Goal: Task Accomplishment & Management: Use online tool/utility

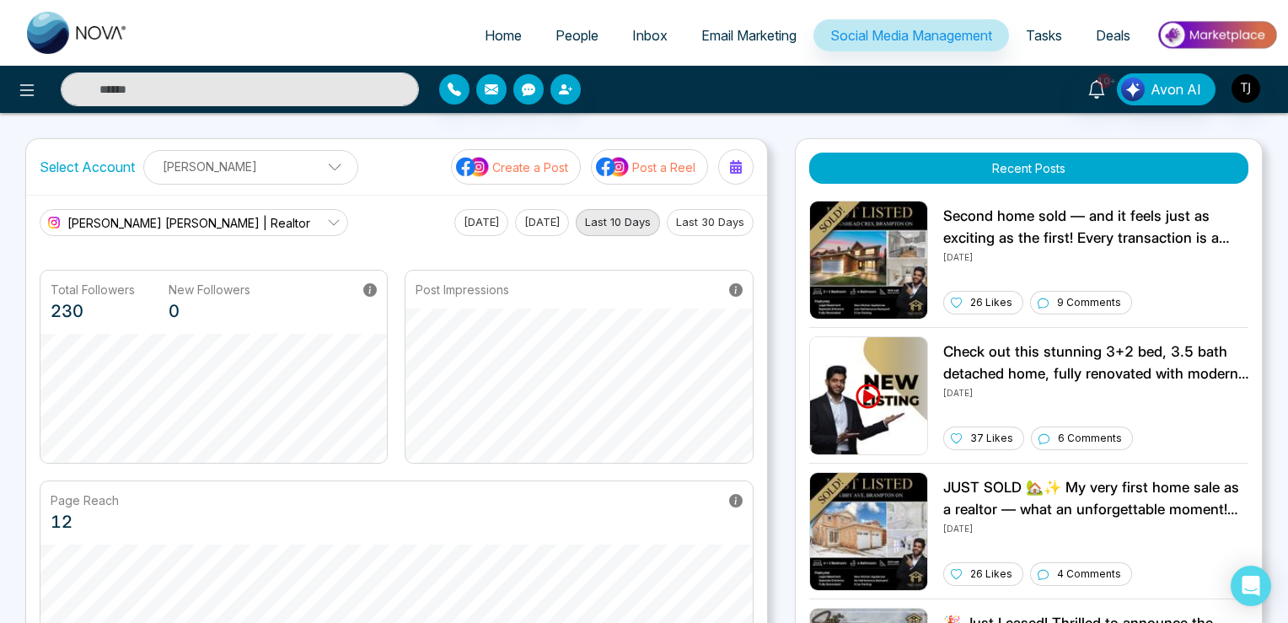
click at [251, 215] on span "[PERSON_NAME] [PERSON_NAME] | Realtor" at bounding box center [188, 223] width 243 height 18
click at [485, 28] on span "Home" at bounding box center [503, 35] width 37 height 17
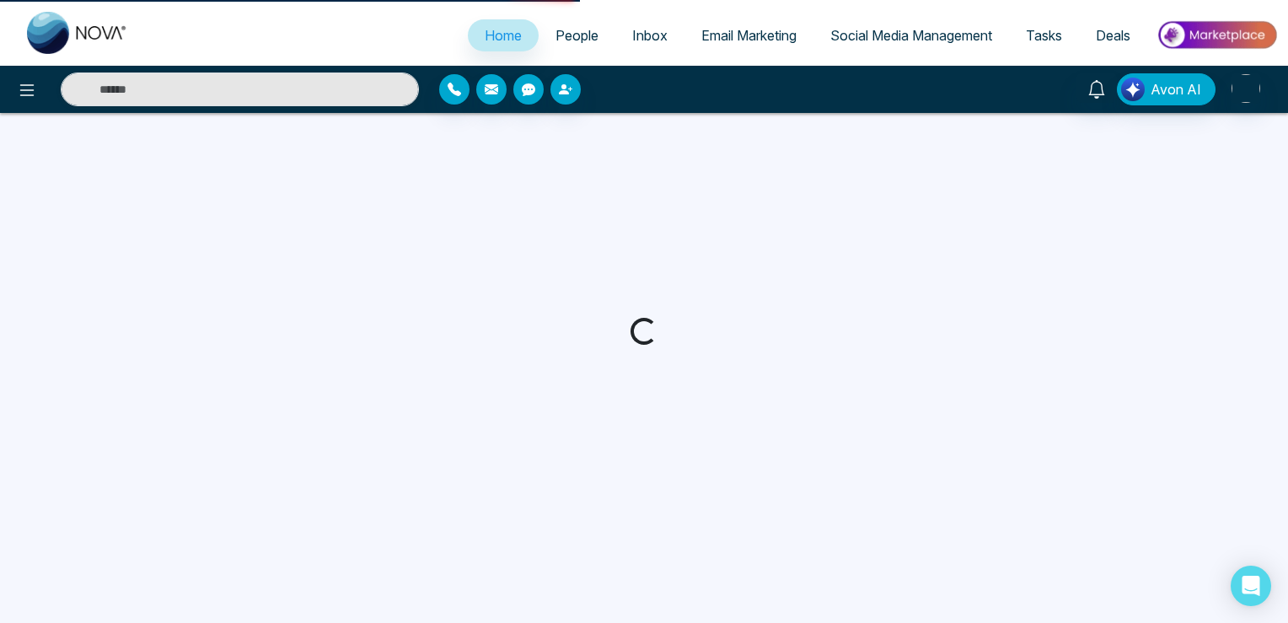
select select "*"
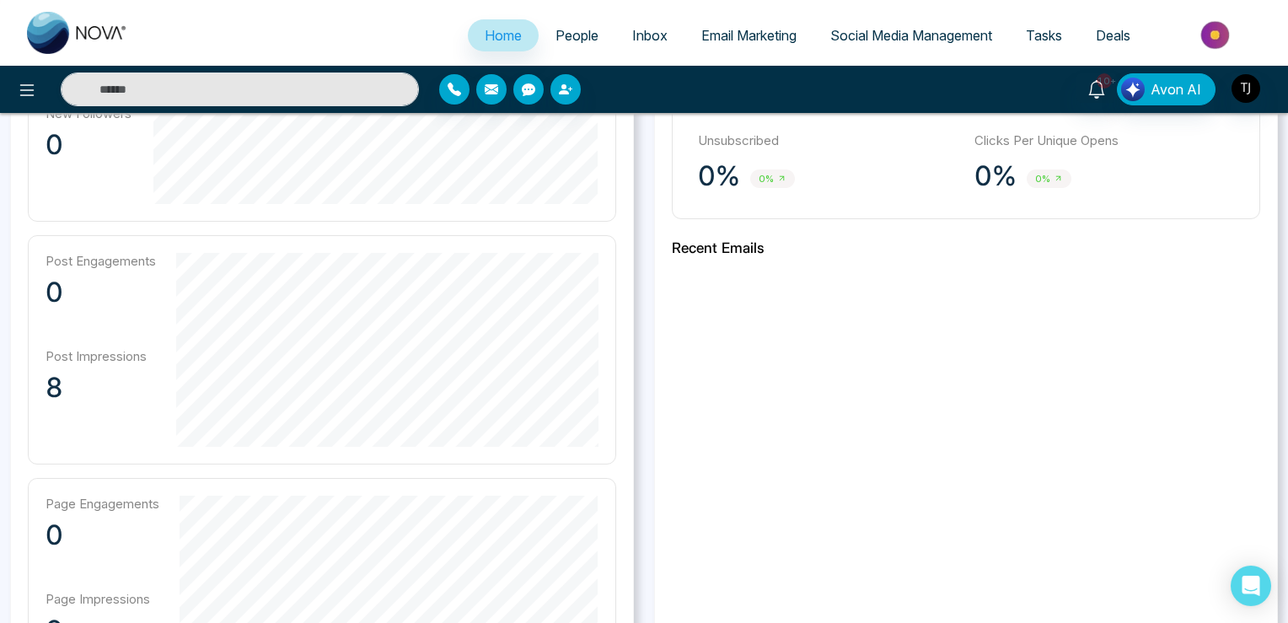
scroll to position [445, 0]
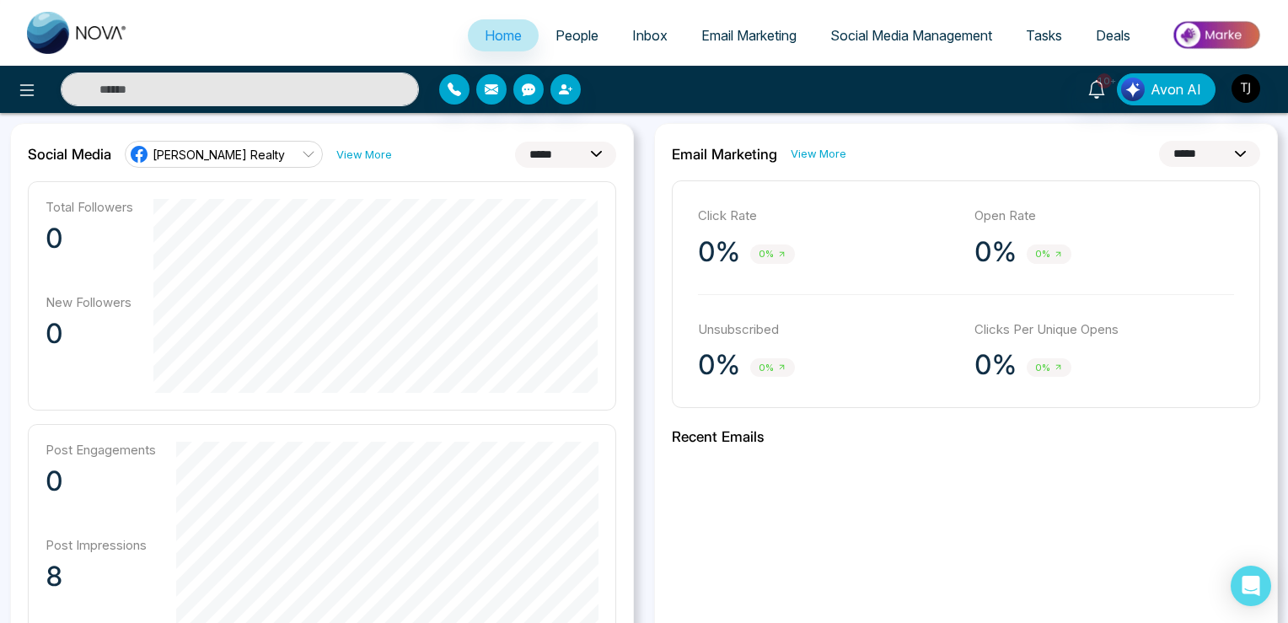
click at [1159, 141] on select "**********" at bounding box center [1209, 154] width 101 height 26
click option "**********" at bounding box center [0, 0] width 0 height 0
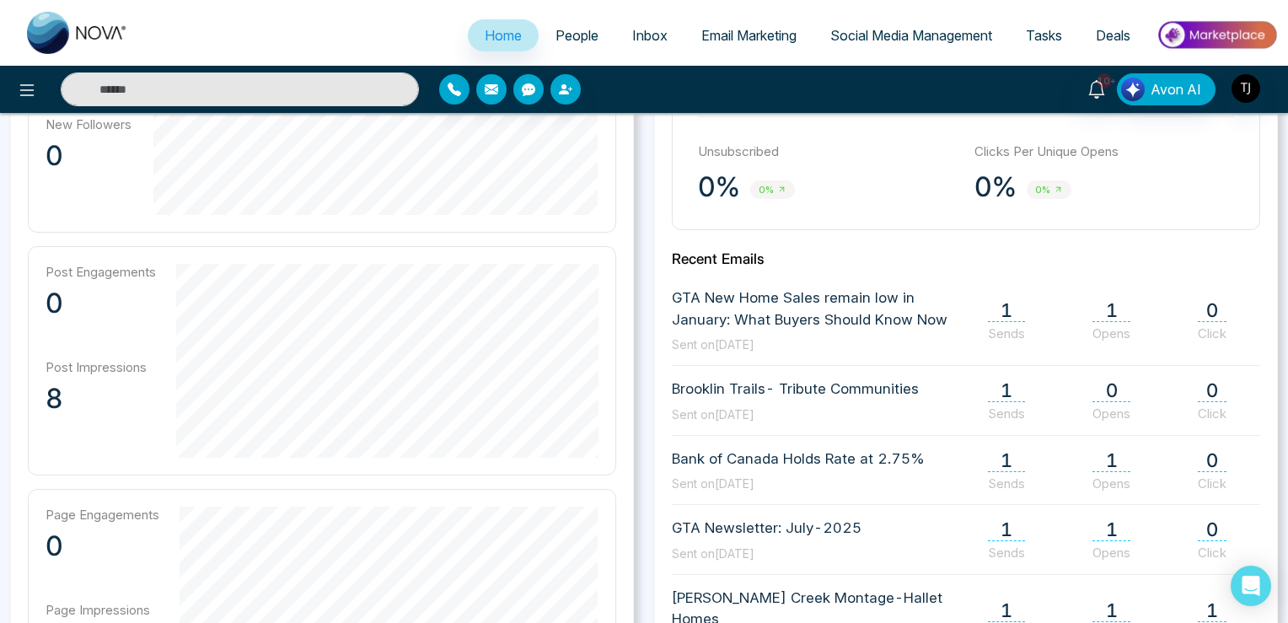
scroll to position [178, 0]
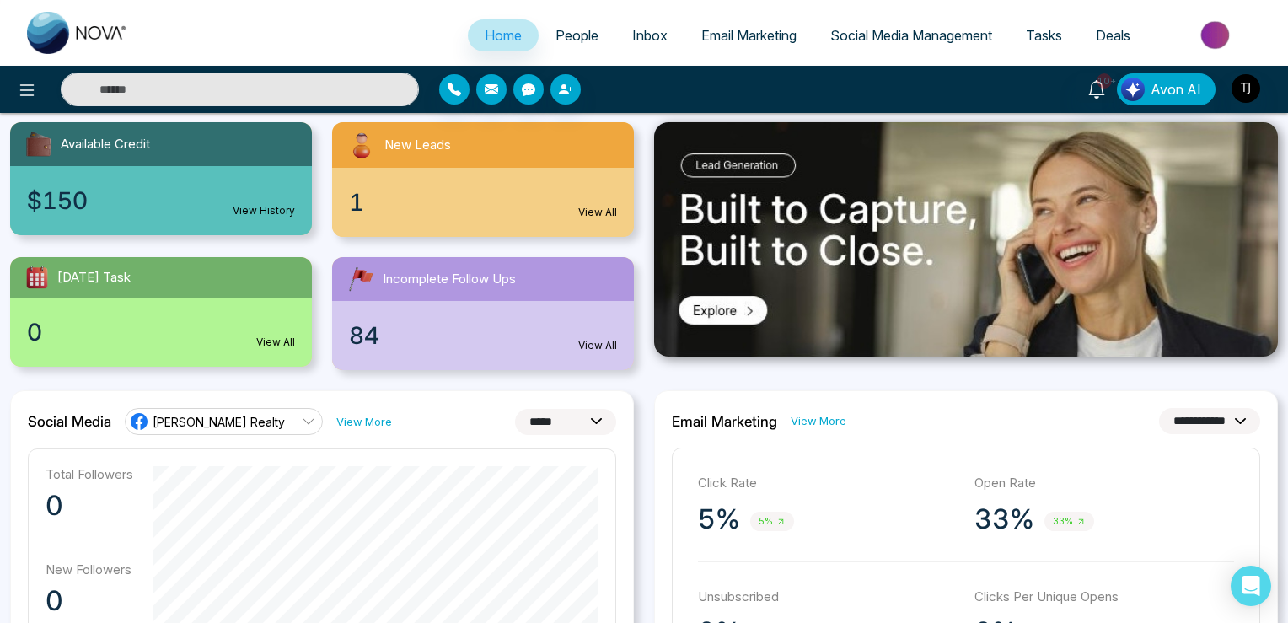
click at [1159, 408] on select "**********" at bounding box center [1209, 421] width 101 height 26
select select "*"
click option "**********" at bounding box center [0, 0] width 0 height 0
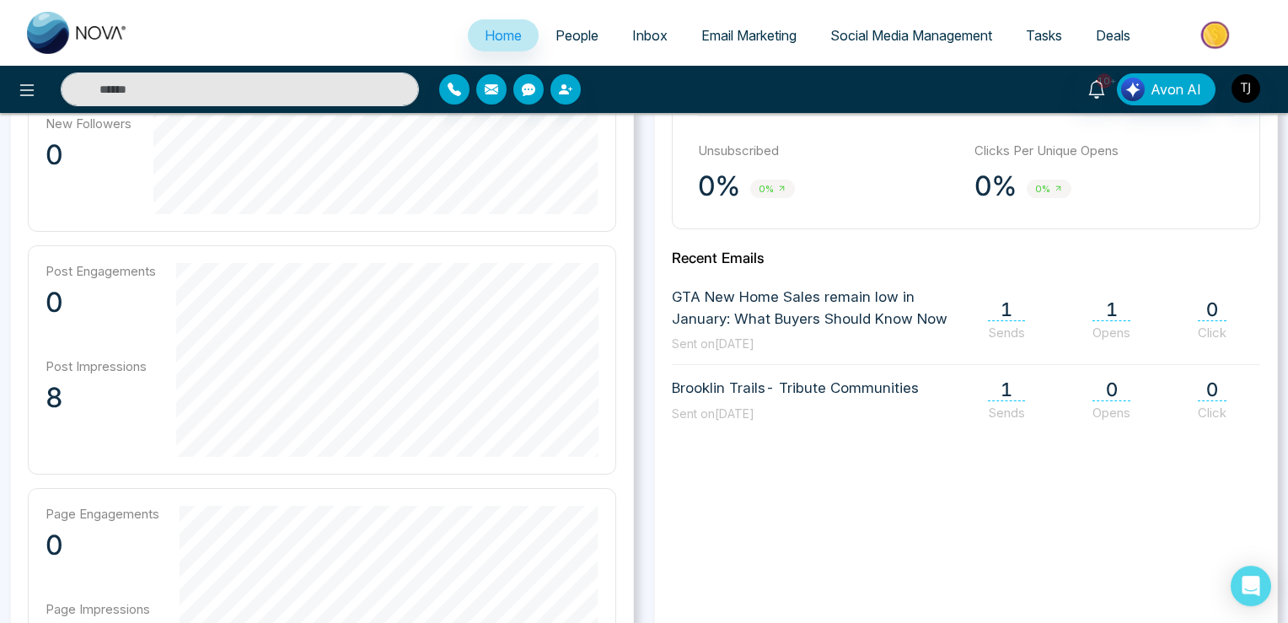
scroll to position [623, 0]
click at [1245, 85] on img "button" at bounding box center [1245, 88] width 29 height 29
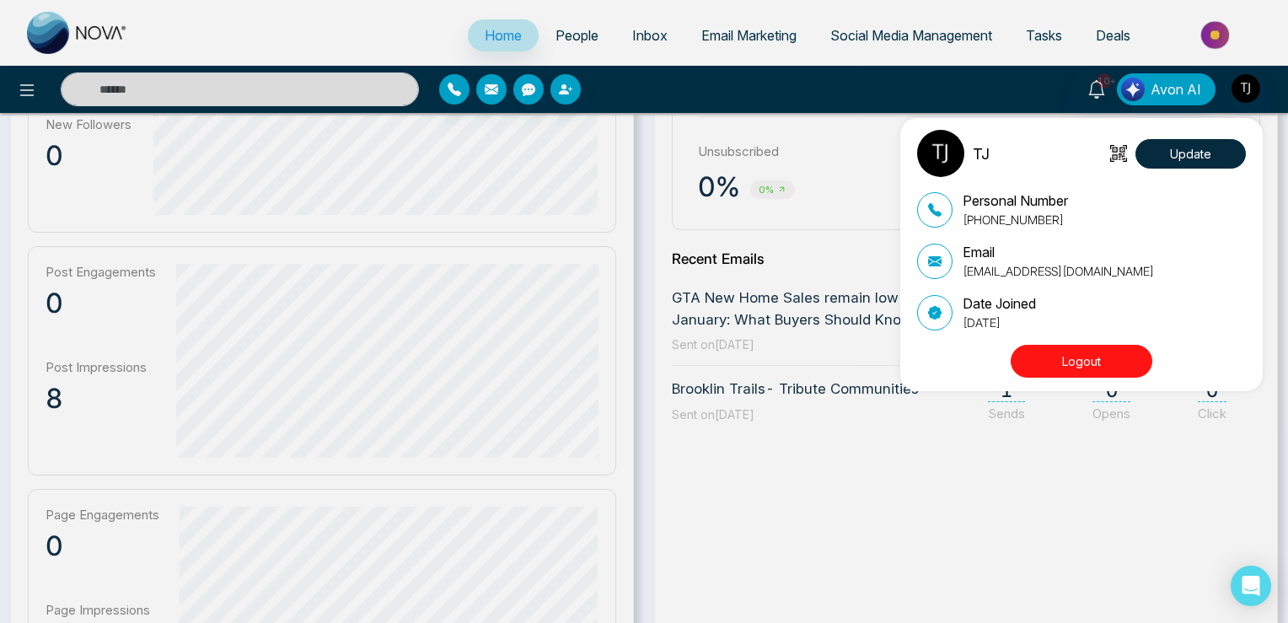
click at [865, 504] on div "TJ Update Personal Number +16472175256 Email tirstonjames@gmail.com Date Joined…" at bounding box center [644, 311] width 1288 height 623
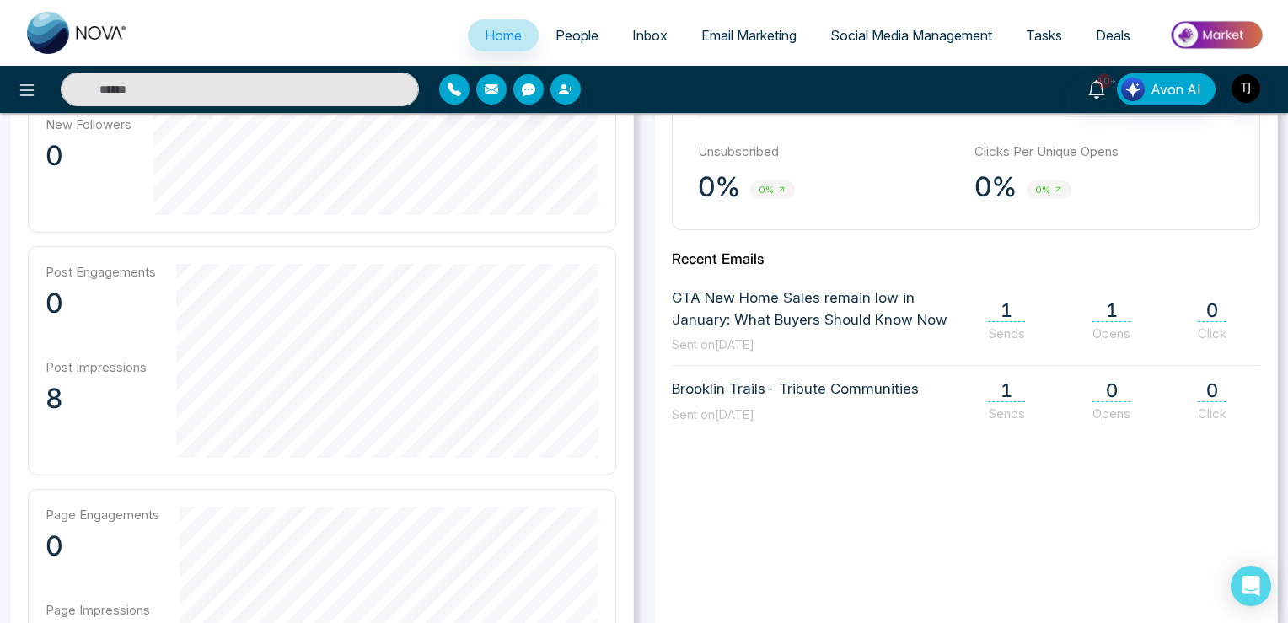
click at [903, 35] on span "Social Media Management" at bounding box center [911, 35] width 162 height 17
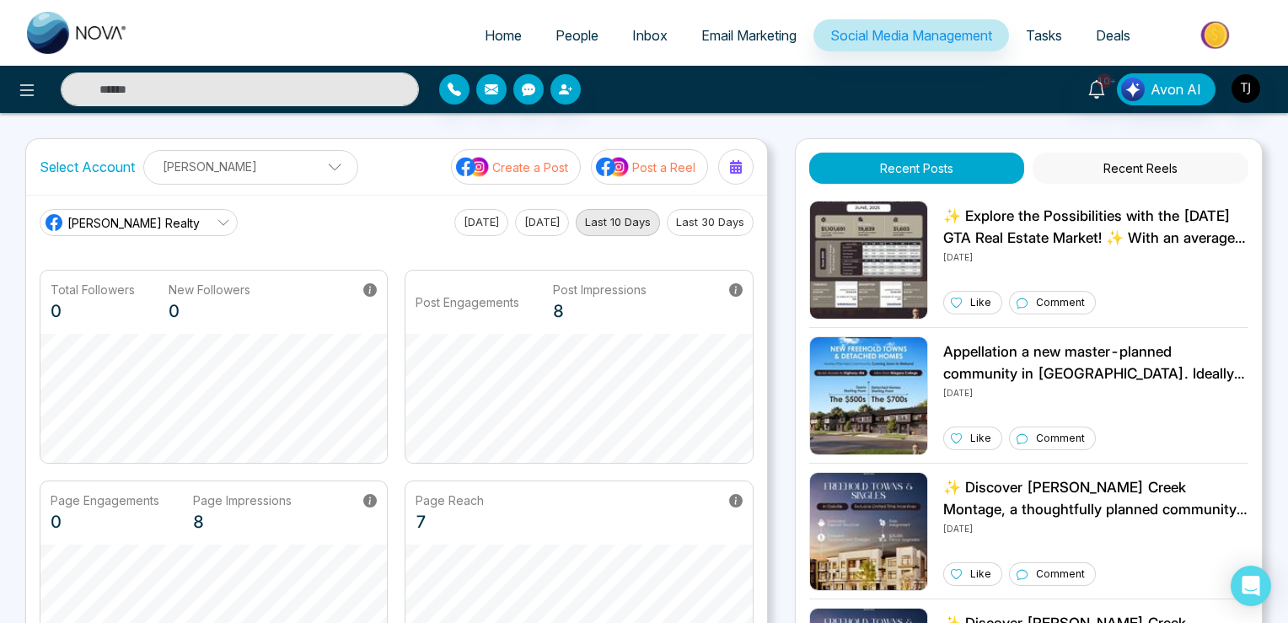
click at [169, 217] on span "[PERSON_NAME] Realty" at bounding box center [133, 223] width 132 height 18
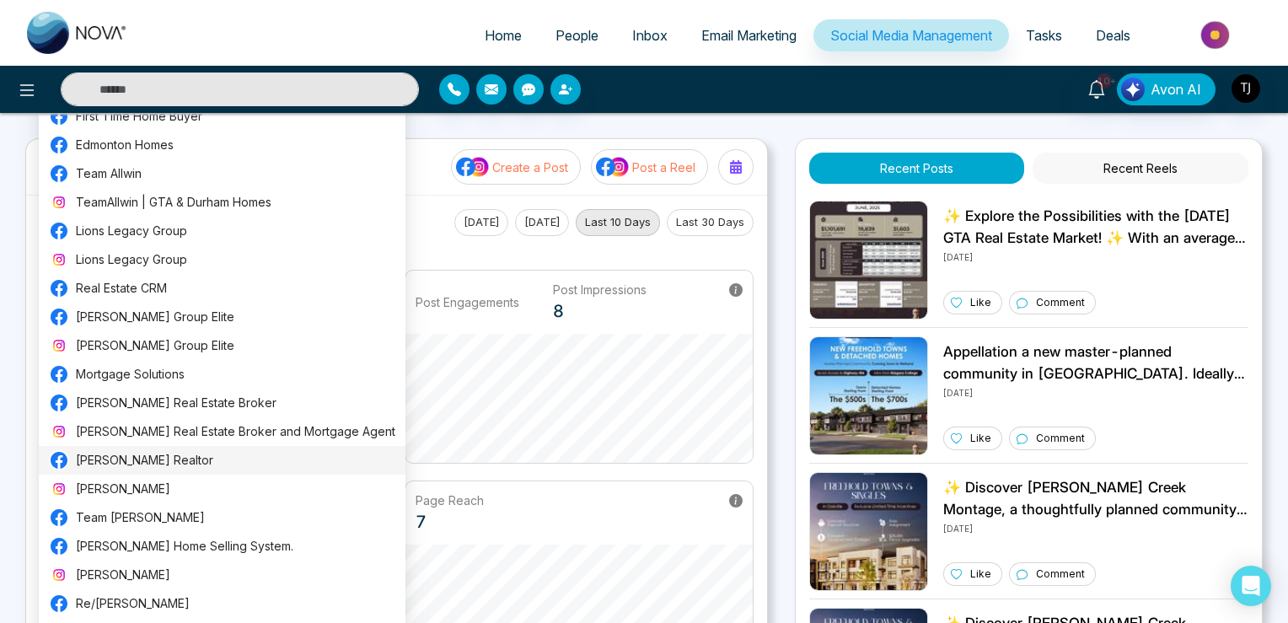
click at [147, 454] on span "[PERSON_NAME] Realtor" at bounding box center [235, 460] width 319 height 19
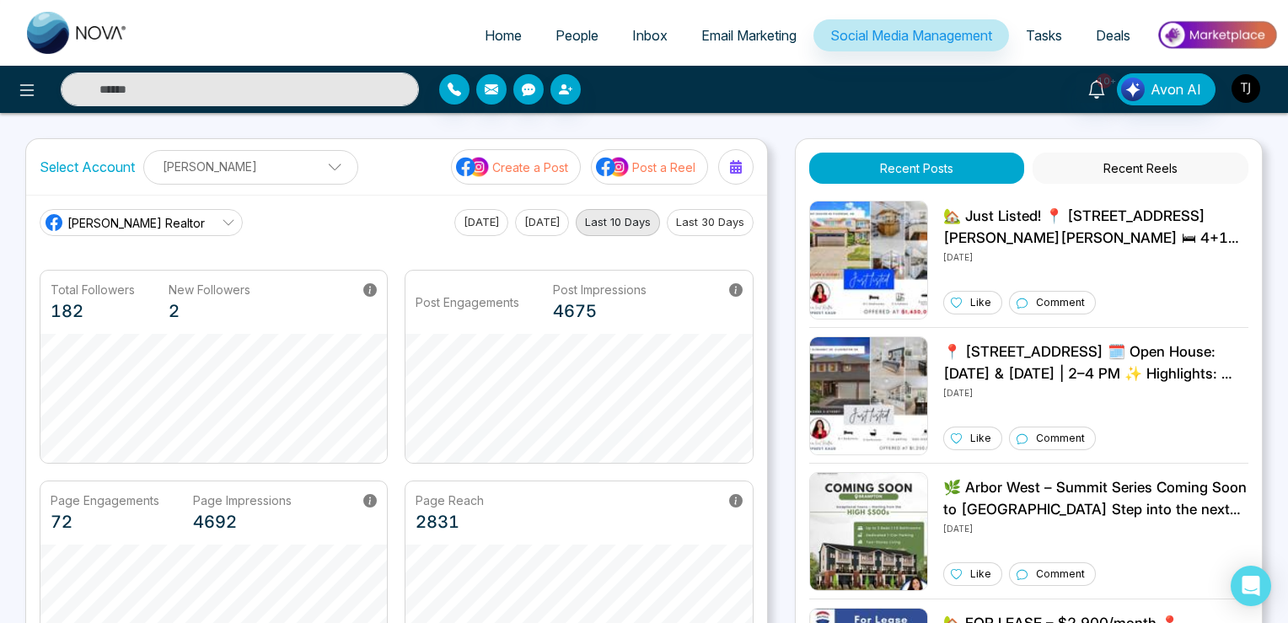
click at [1245, 95] on img "button" at bounding box center [1245, 88] width 29 height 29
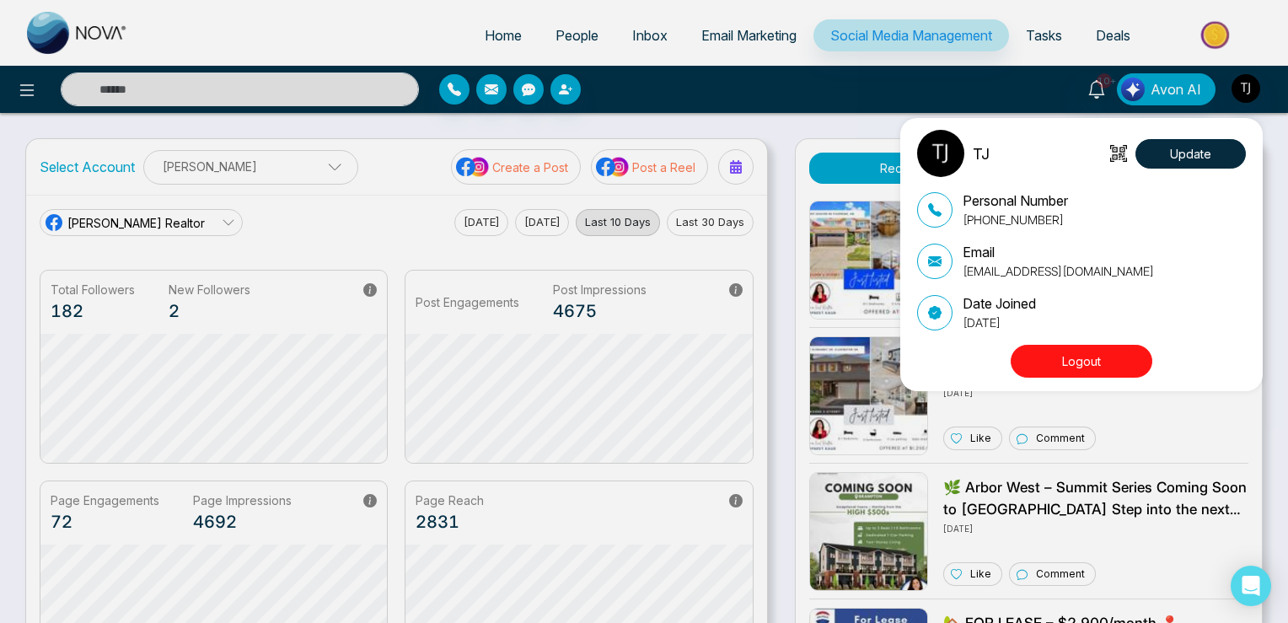
click at [1094, 356] on button "Logout" at bounding box center [1081, 361] width 142 height 33
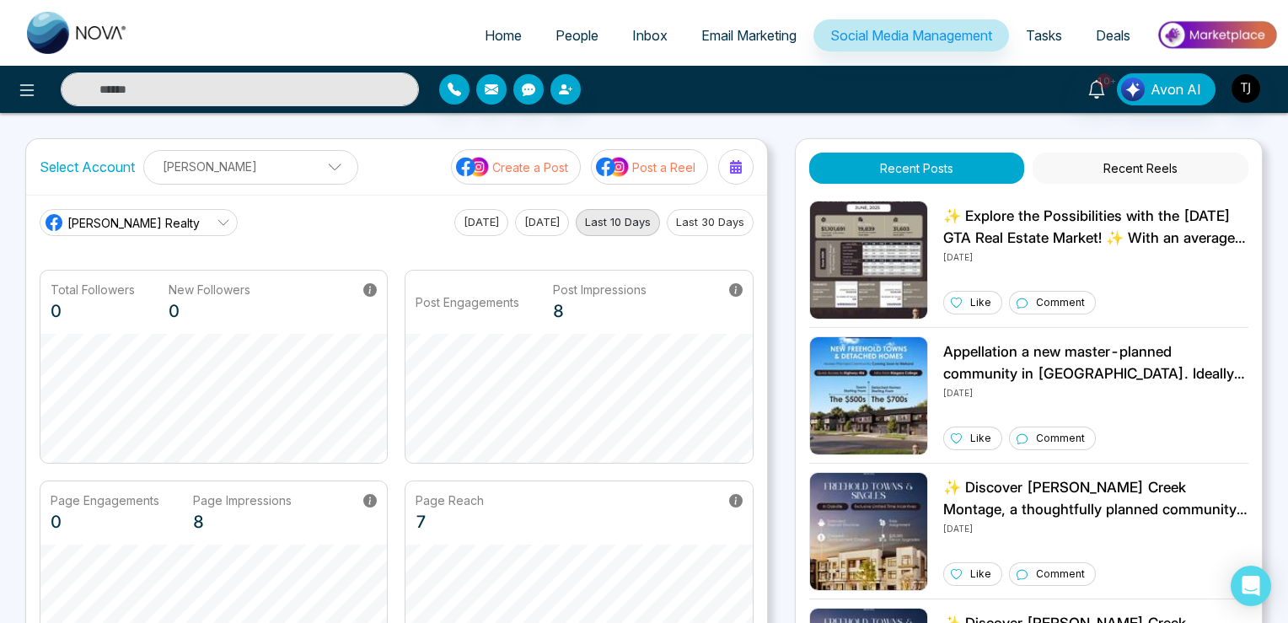
click at [275, 170] on p "[PERSON_NAME]" at bounding box center [250, 167] width 193 height 28
click at [313, 225] on div "[PERSON_NAME] Realty [DATE] [DATE] Last 10 Days Last 30 Days" at bounding box center [397, 222] width 714 height 27
click at [116, 224] on span "[PERSON_NAME] Realty" at bounding box center [133, 223] width 132 height 18
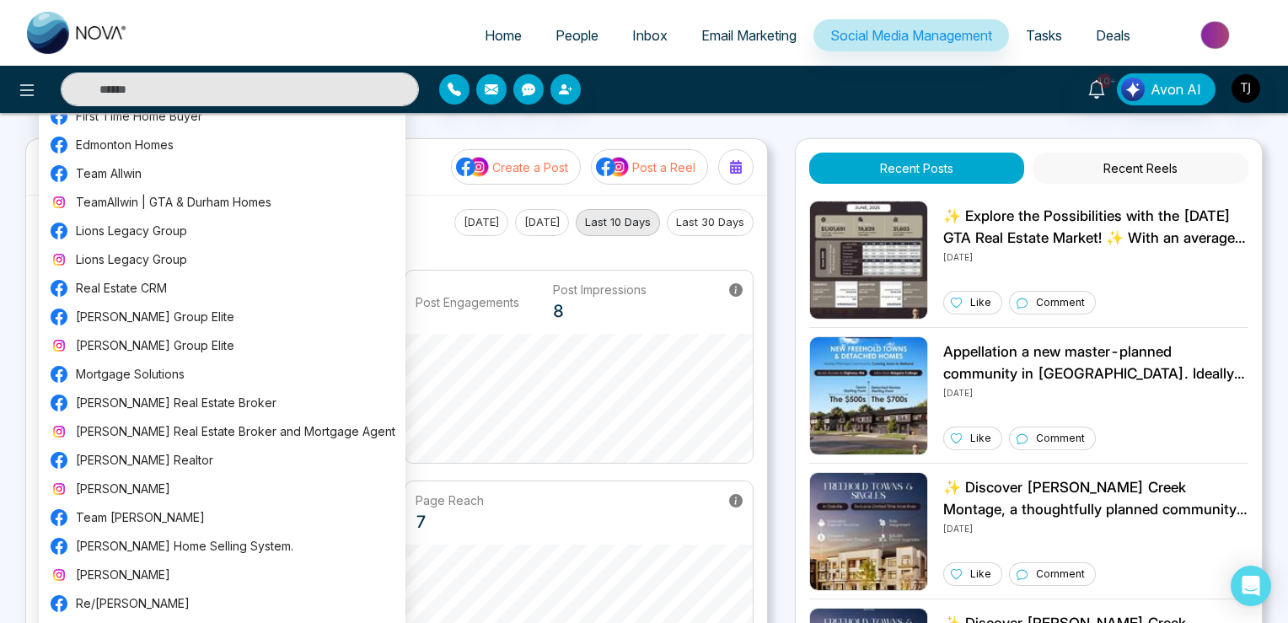
click at [426, 160] on div "Select Account [PERSON_NAME] [PERSON_NAME] Add Social Accounts Create a Post Po…" at bounding box center [396, 167] width 741 height 56
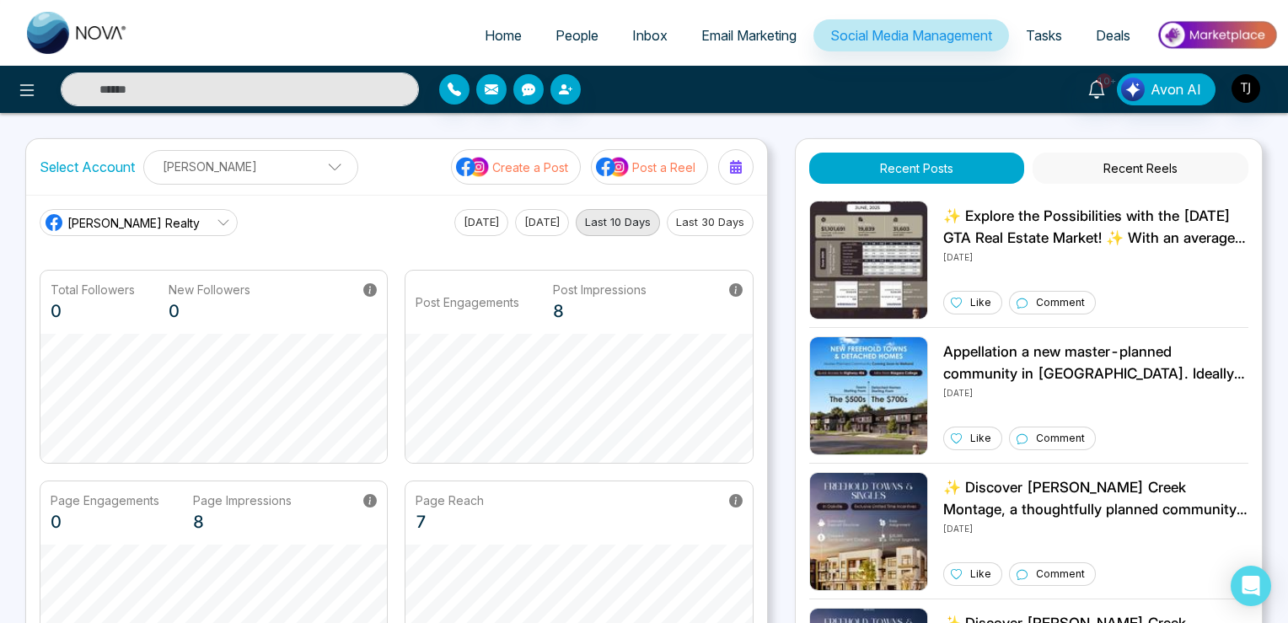
click at [555, 36] on span "People" at bounding box center [576, 35] width 43 height 17
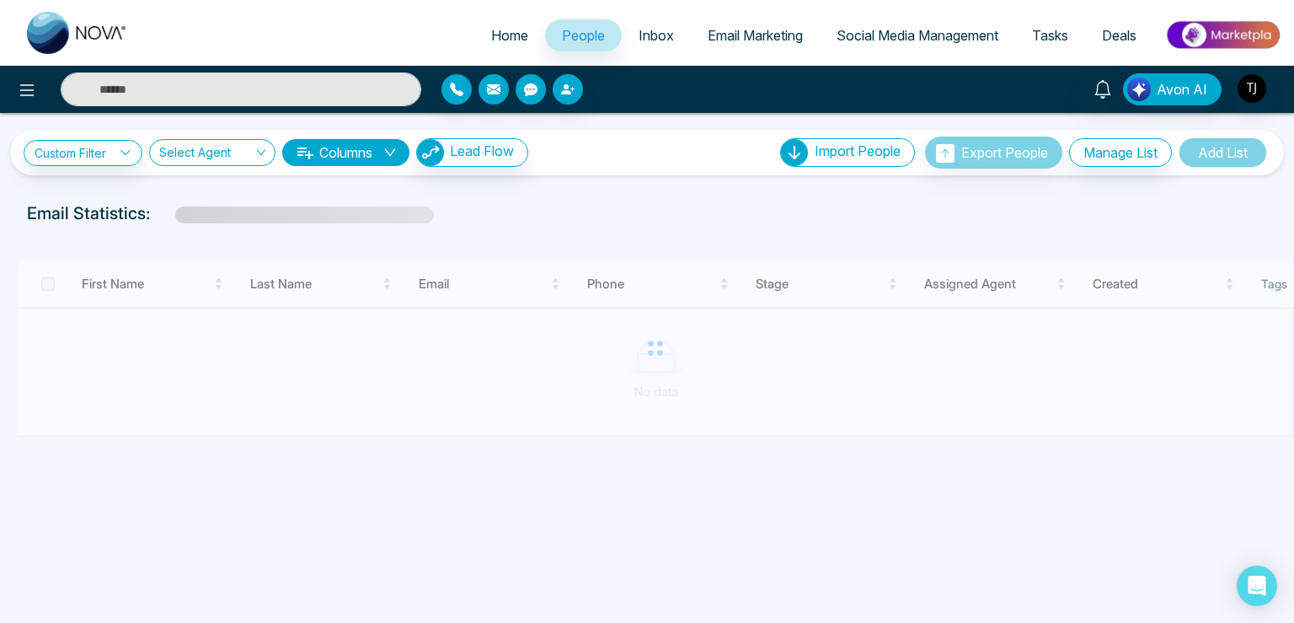
click at [494, 32] on span "Home" at bounding box center [509, 35] width 37 height 17
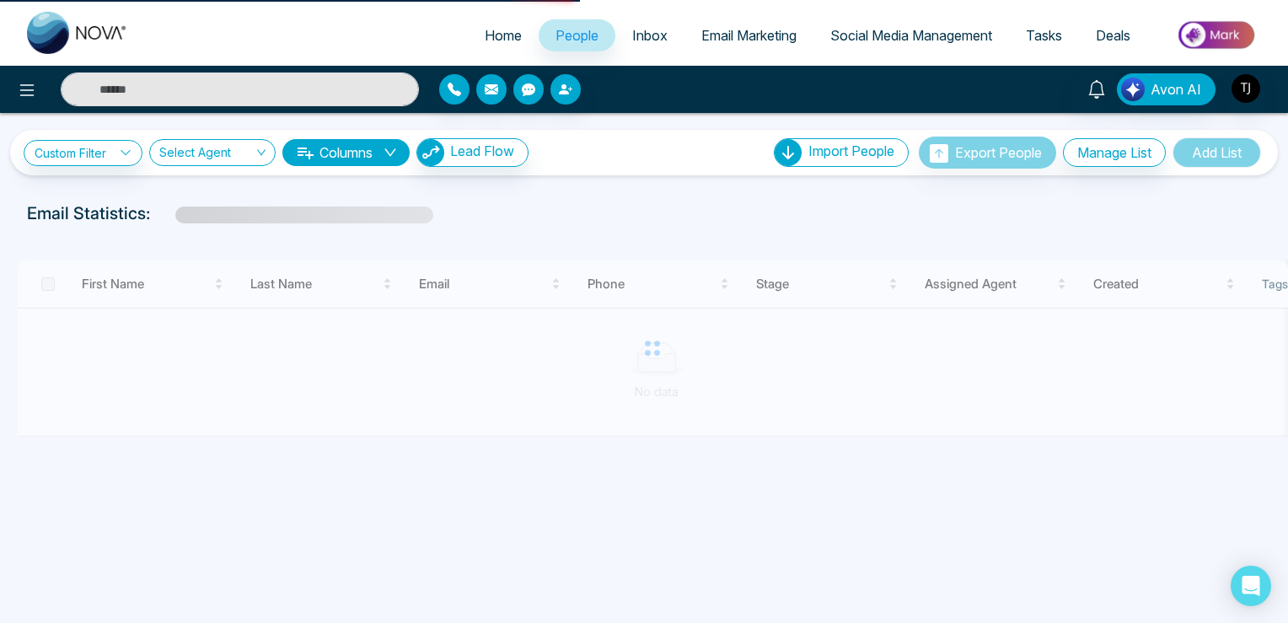
select select "*"
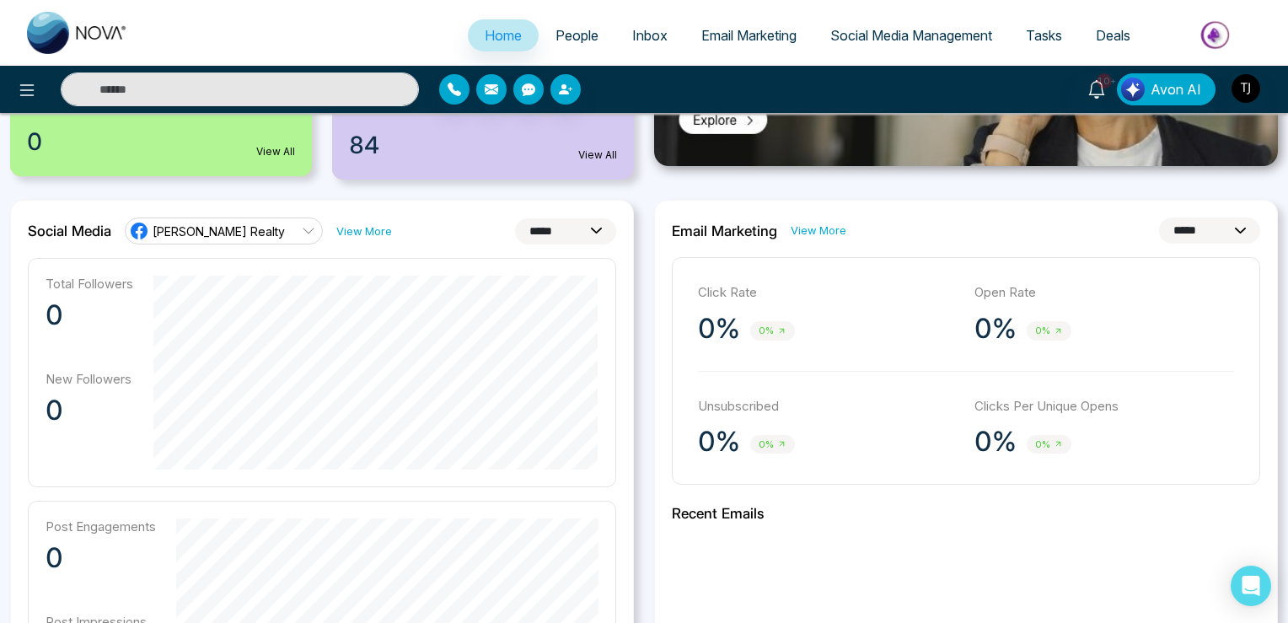
scroll to position [380, 0]
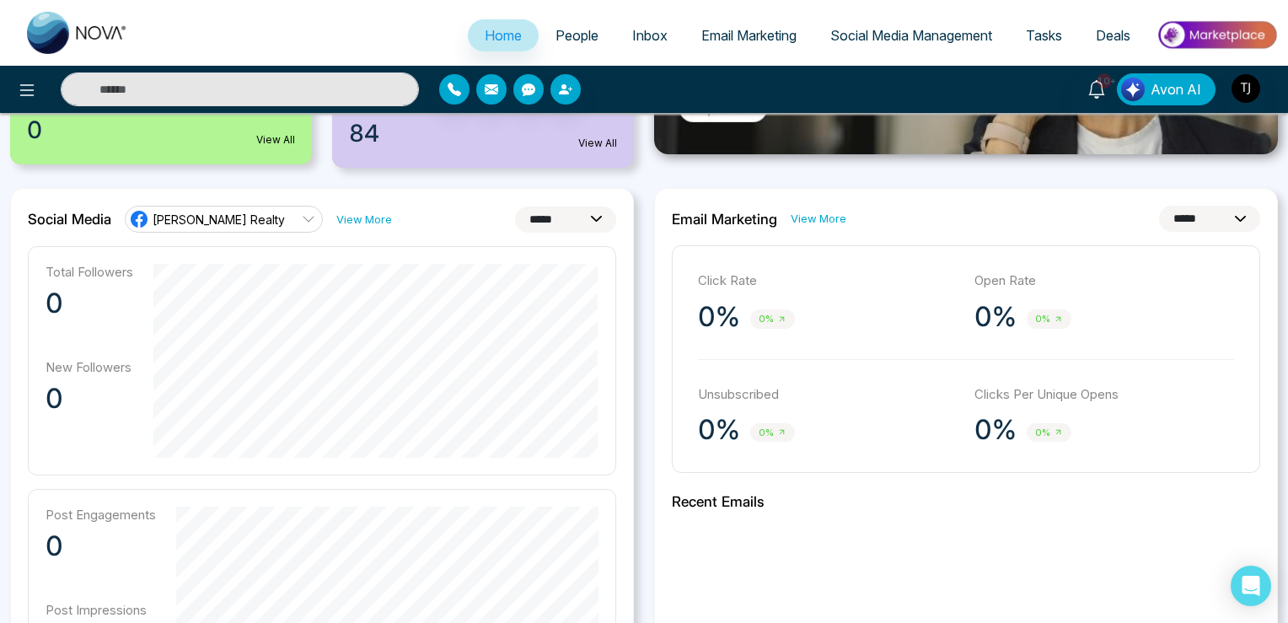
click at [1159, 206] on select "**********" at bounding box center [1209, 219] width 101 height 26
select select "**"
click option "**********" at bounding box center [0, 0] width 0 height 0
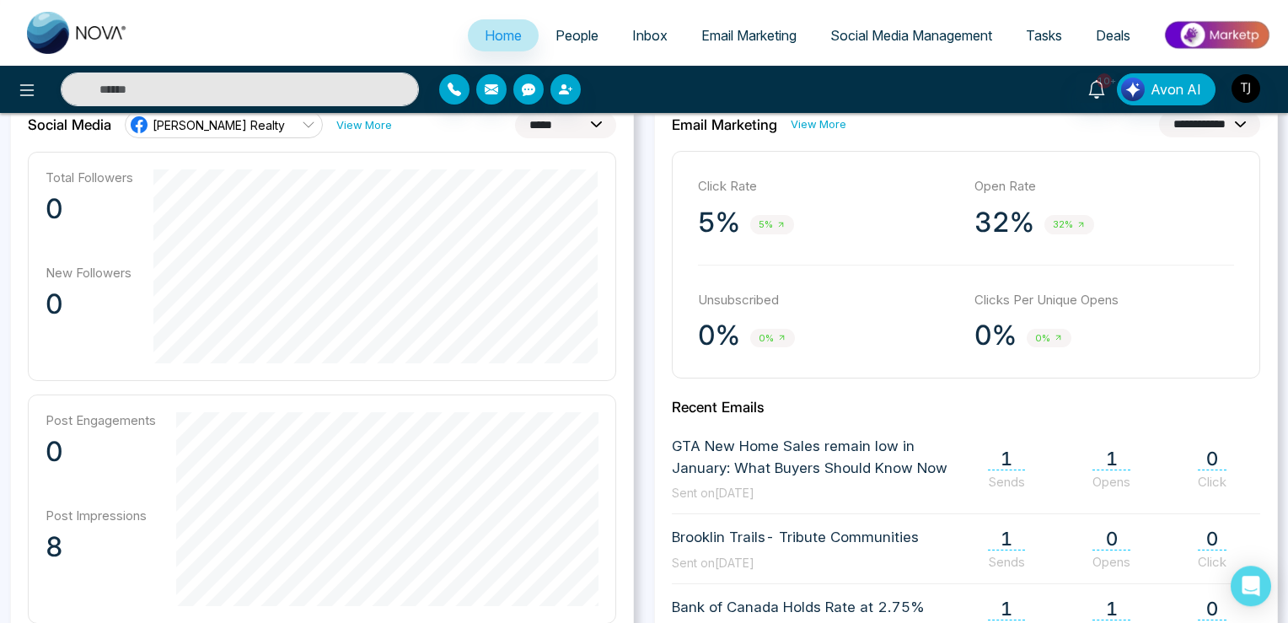
scroll to position [558, 0]
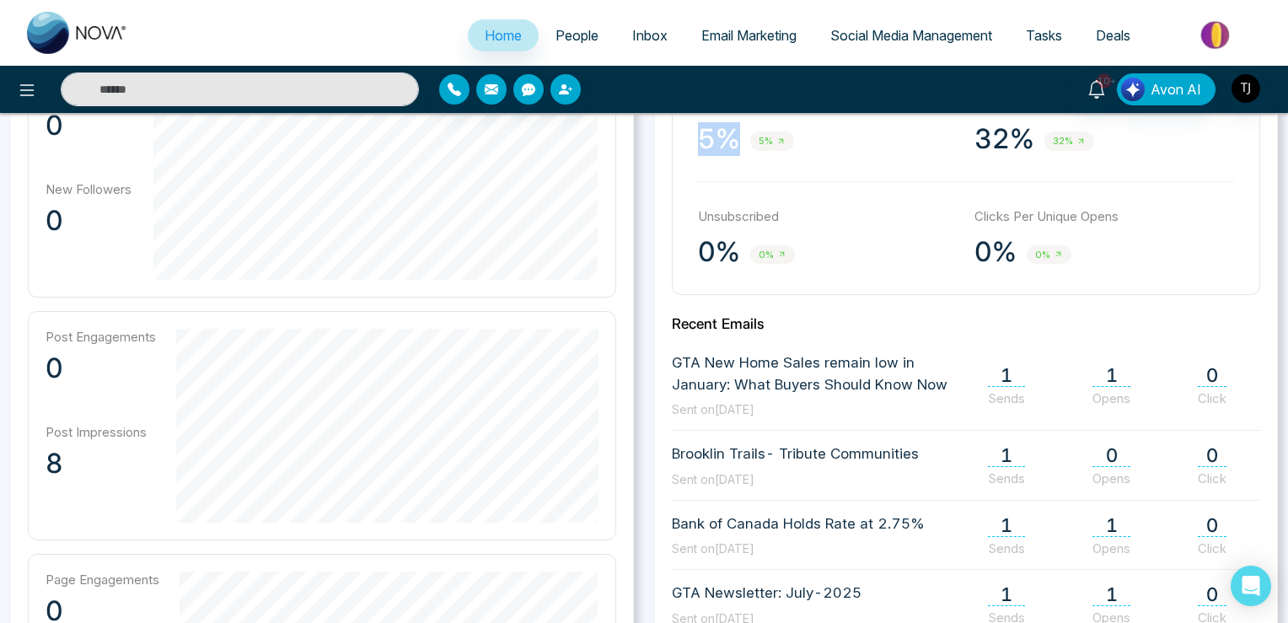
drag, startPoint x: 703, startPoint y: 143, endPoint x: 745, endPoint y: 145, distance: 42.2
click at [742, 143] on div "5% 5%" at bounding box center [828, 139] width 260 height 34
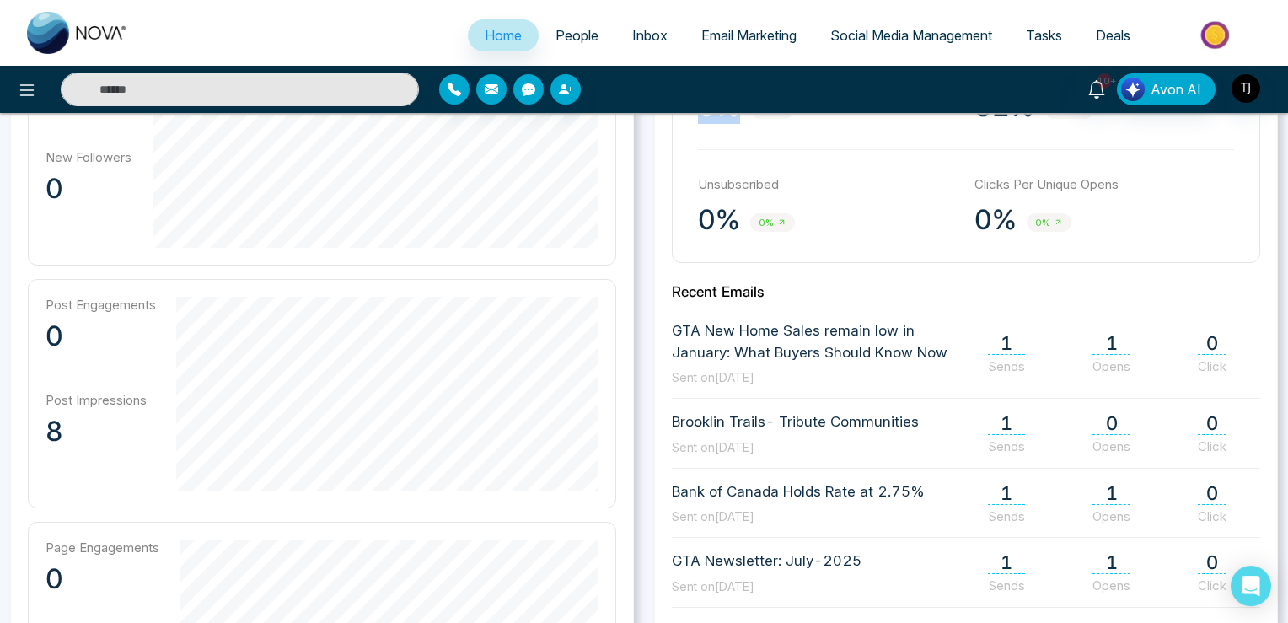
scroll to position [647, 0]
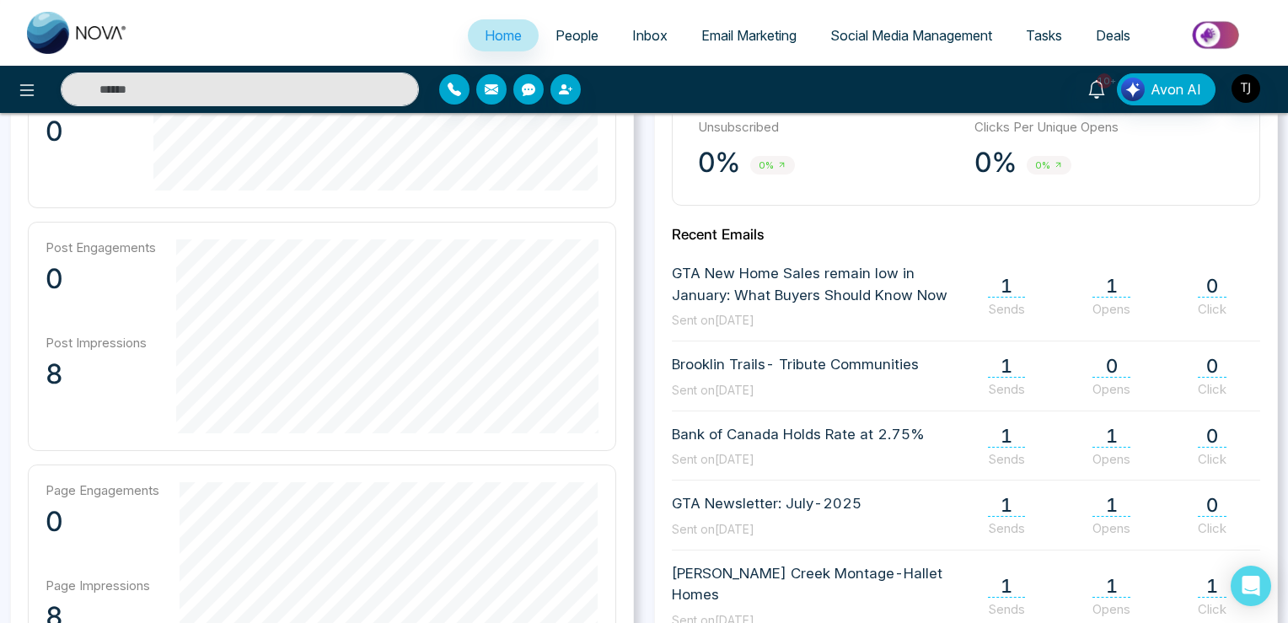
click at [572, 30] on span "People" at bounding box center [576, 35] width 43 height 17
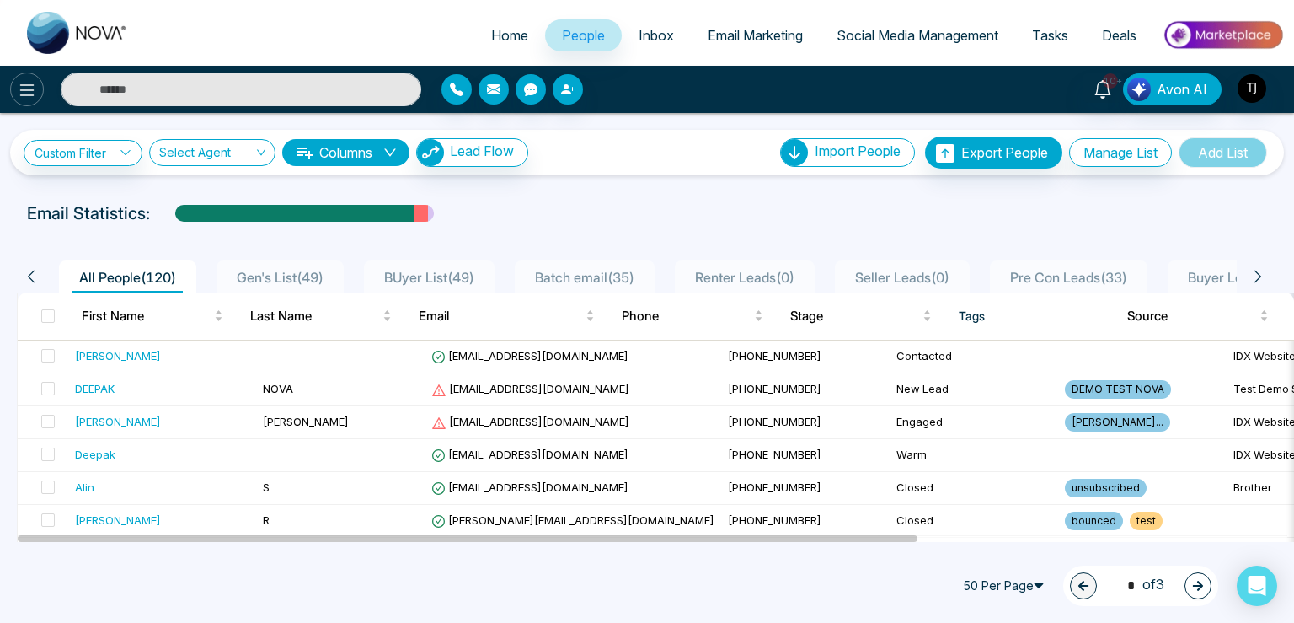
click at [13, 90] on button at bounding box center [27, 89] width 34 height 34
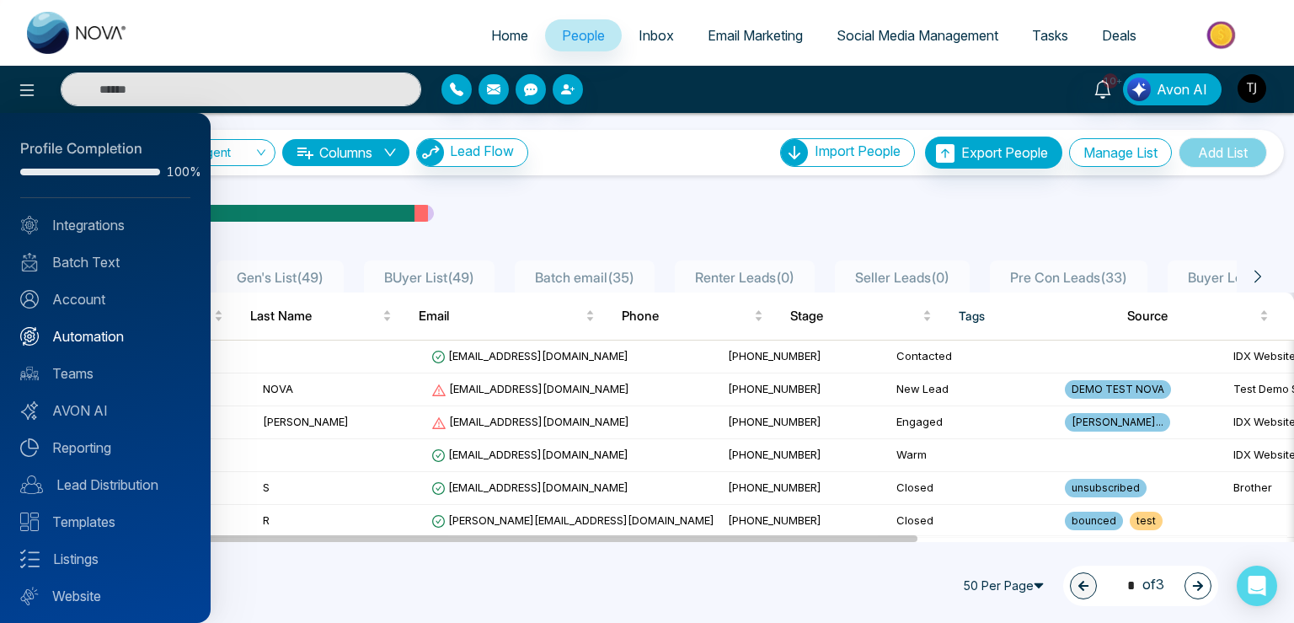
click at [94, 339] on link "Automation" at bounding box center [105, 336] width 170 height 20
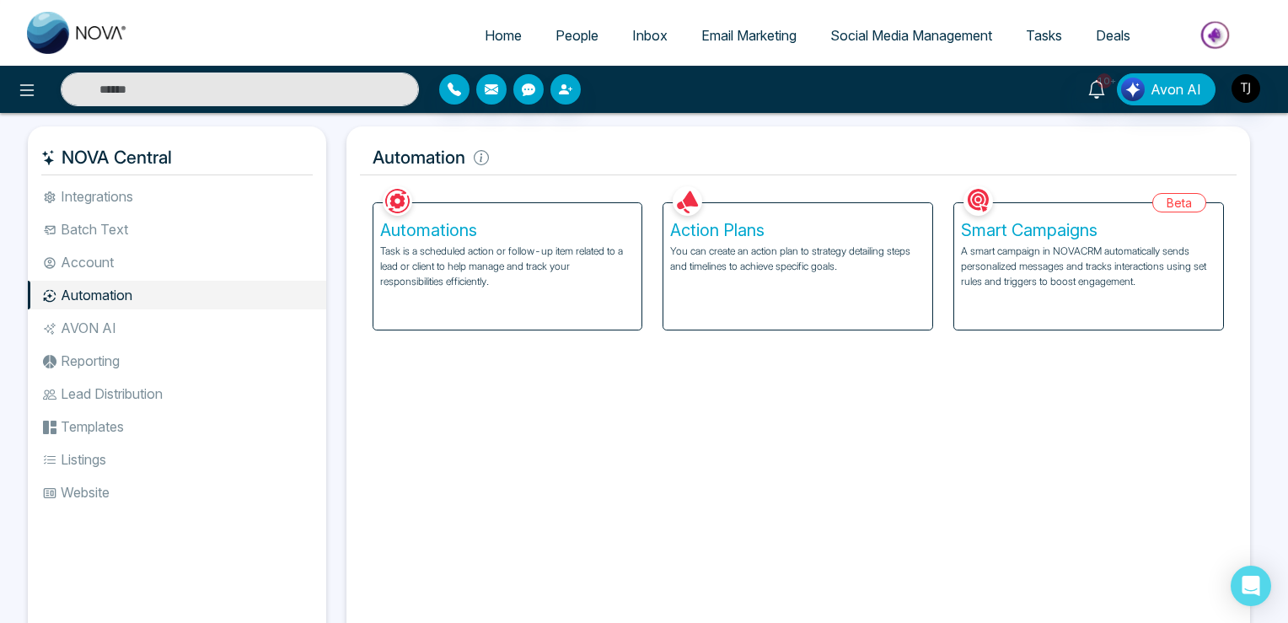
drag, startPoint x: 720, startPoint y: 248, endPoint x: 706, endPoint y: 246, distance: 13.6
click at [720, 248] on p "You can create an action plan to strategy detailing steps and timelines to achi…" at bounding box center [797, 259] width 255 height 30
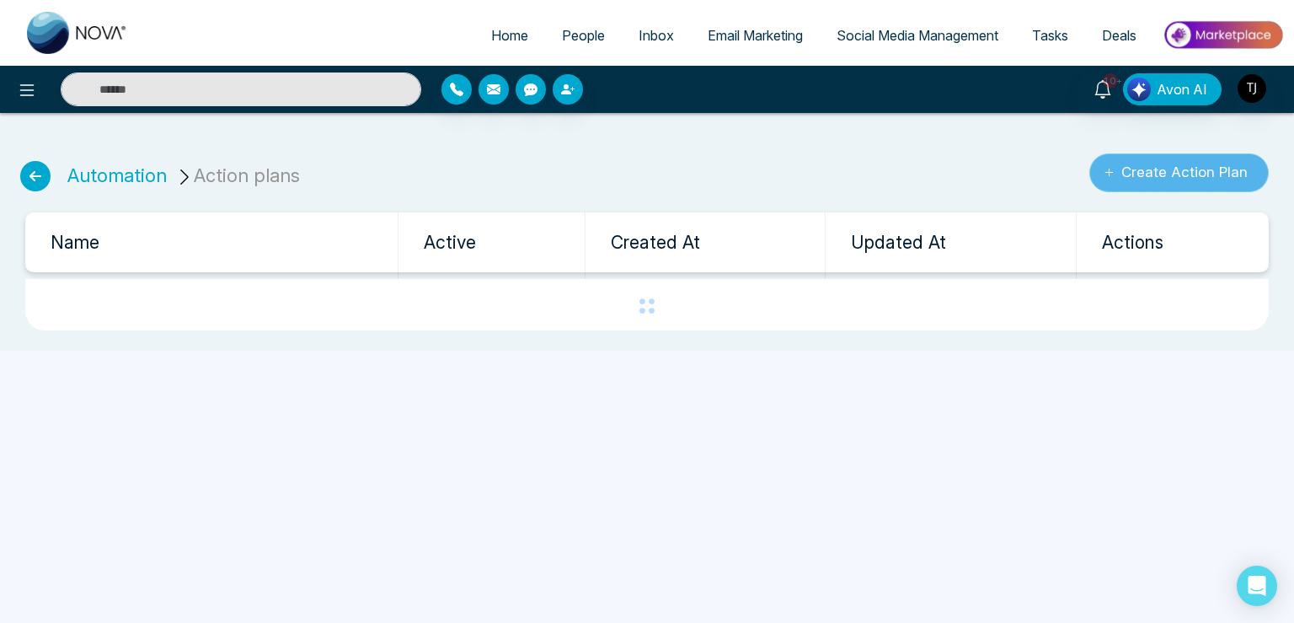
click at [1127, 171] on button "Create Action Plan" at bounding box center [1179, 172] width 179 height 39
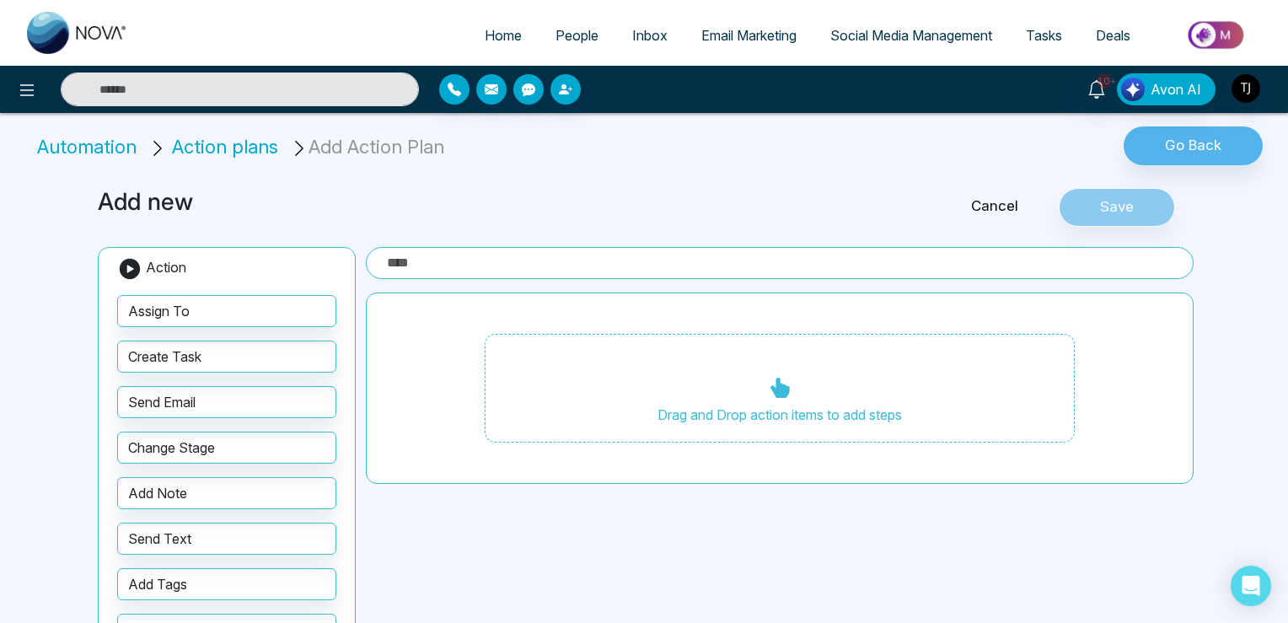
click at [224, 151] on span "Action plans" at bounding box center [225, 147] width 106 height 22
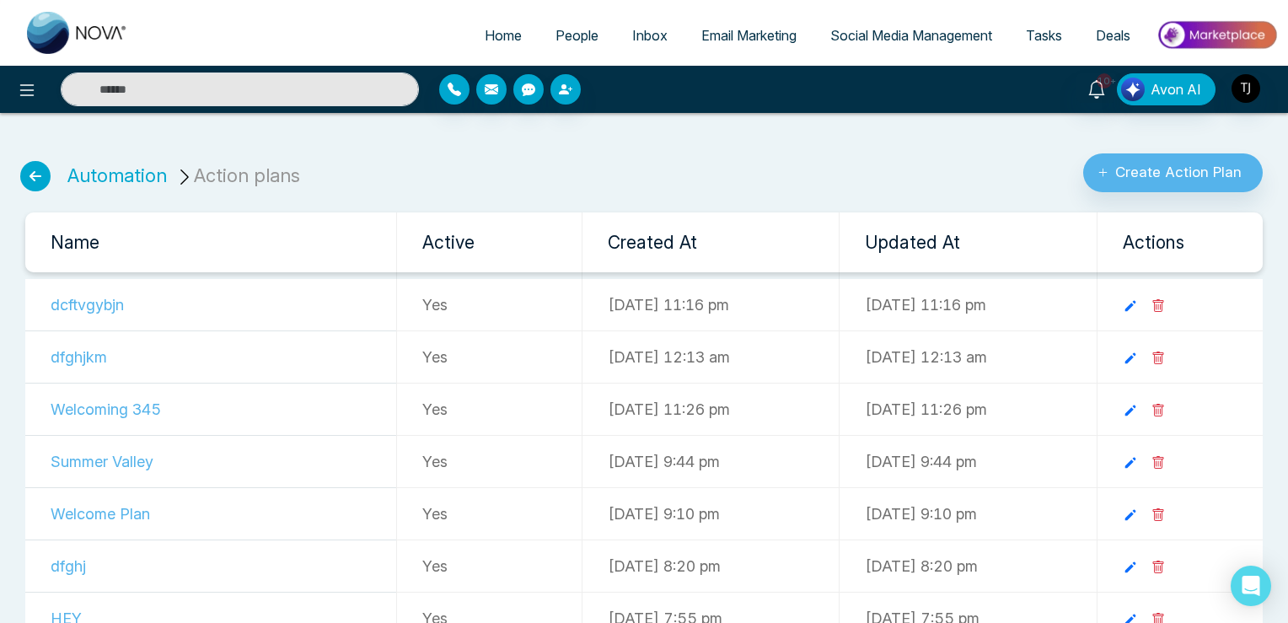
click at [564, 32] on span "People" at bounding box center [576, 35] width 43 height 17
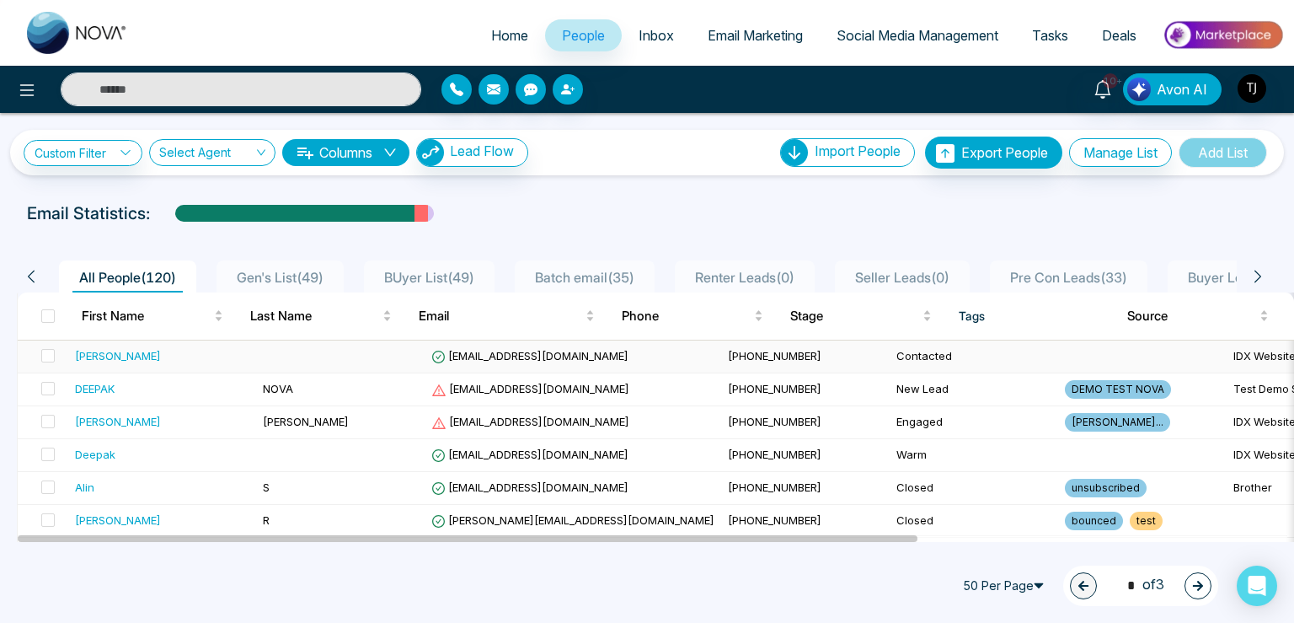
click at [463, 356] on span "[EMAIL_ADDRESS][DOMAIN_NAME]" at bounding box center [529, 355] width 197 height 13
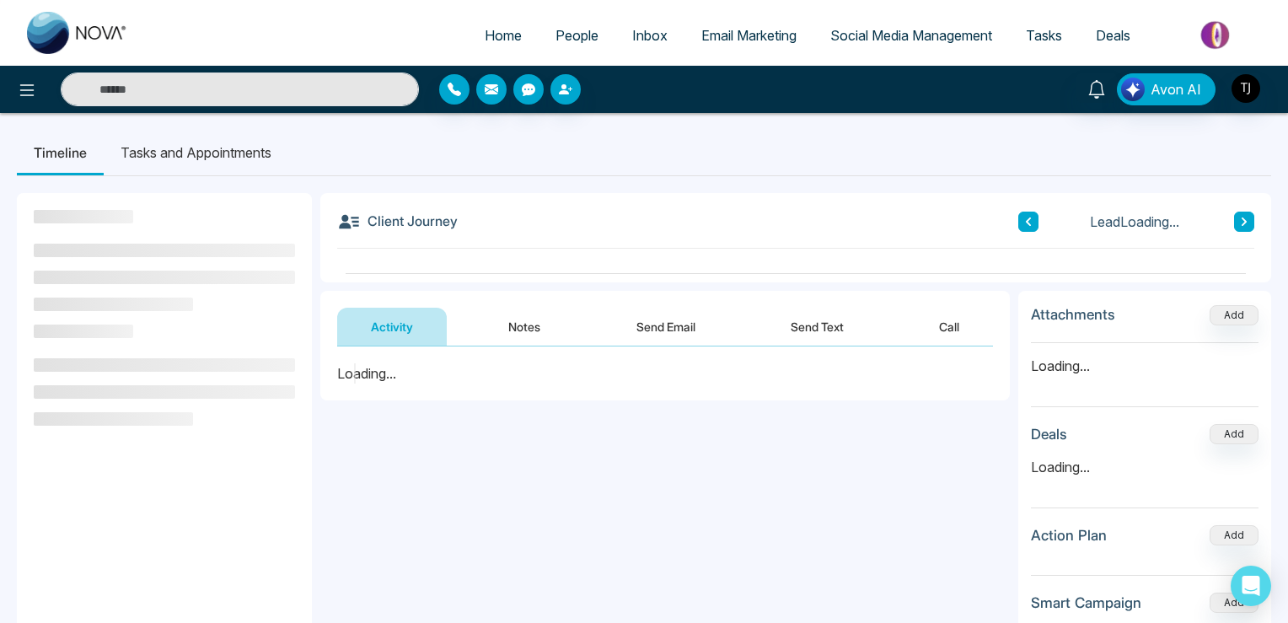
scroll to position [226, 0]
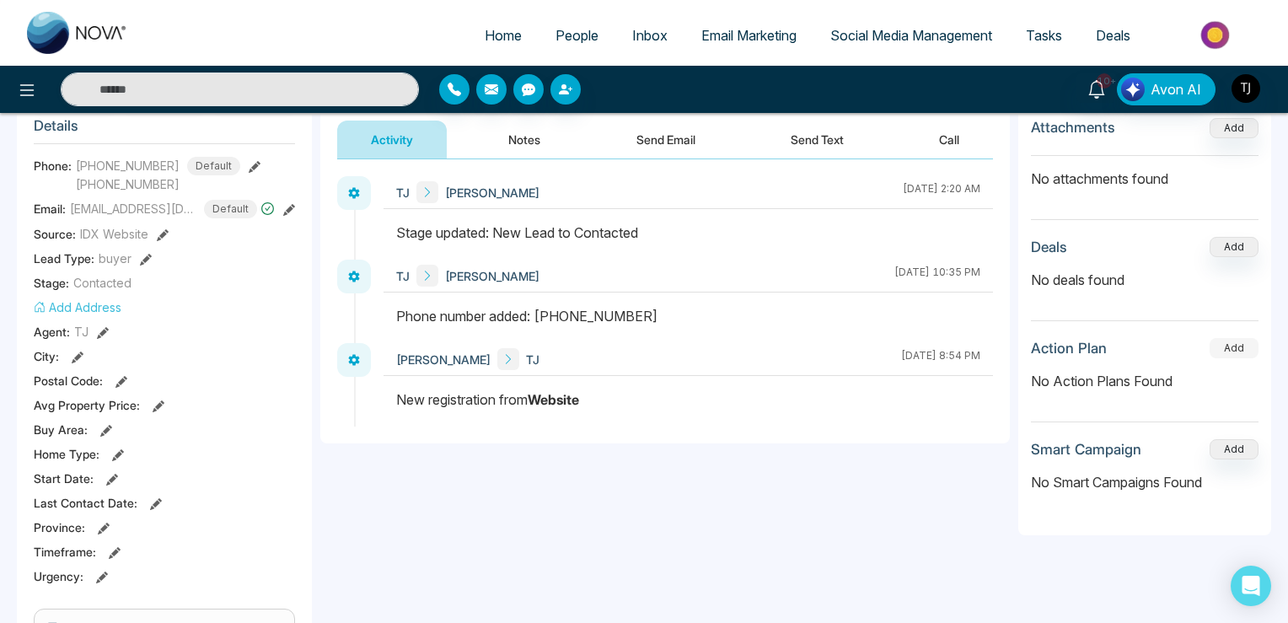
click at [1233, 345] on button "Add" at bounding box center [1233, 348] width 49 height 20
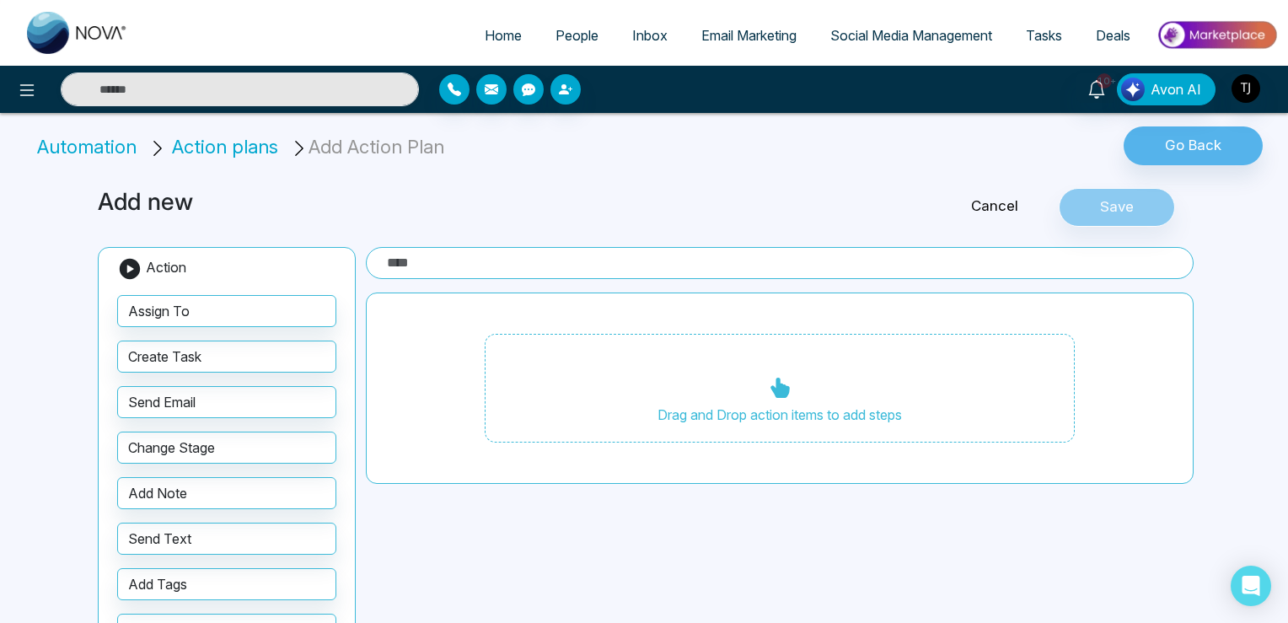
click at [224, 147] on span "Action plans" at bounding box center [225, 147] width 106 height 22
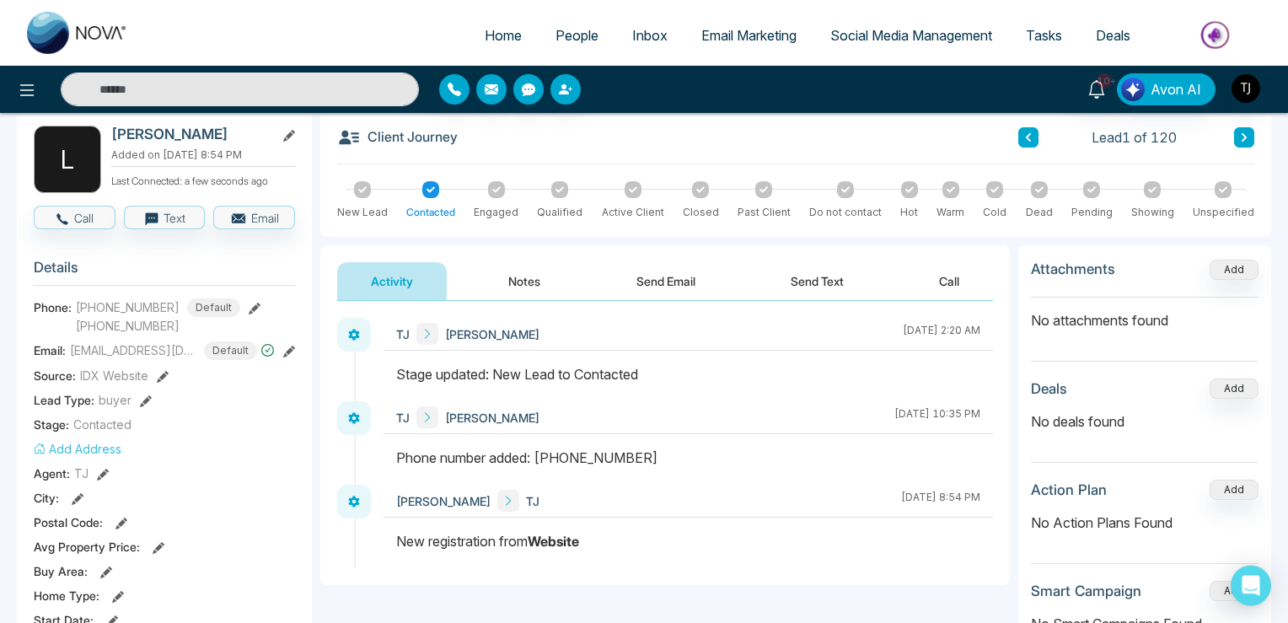
scroll to position [178, 0]
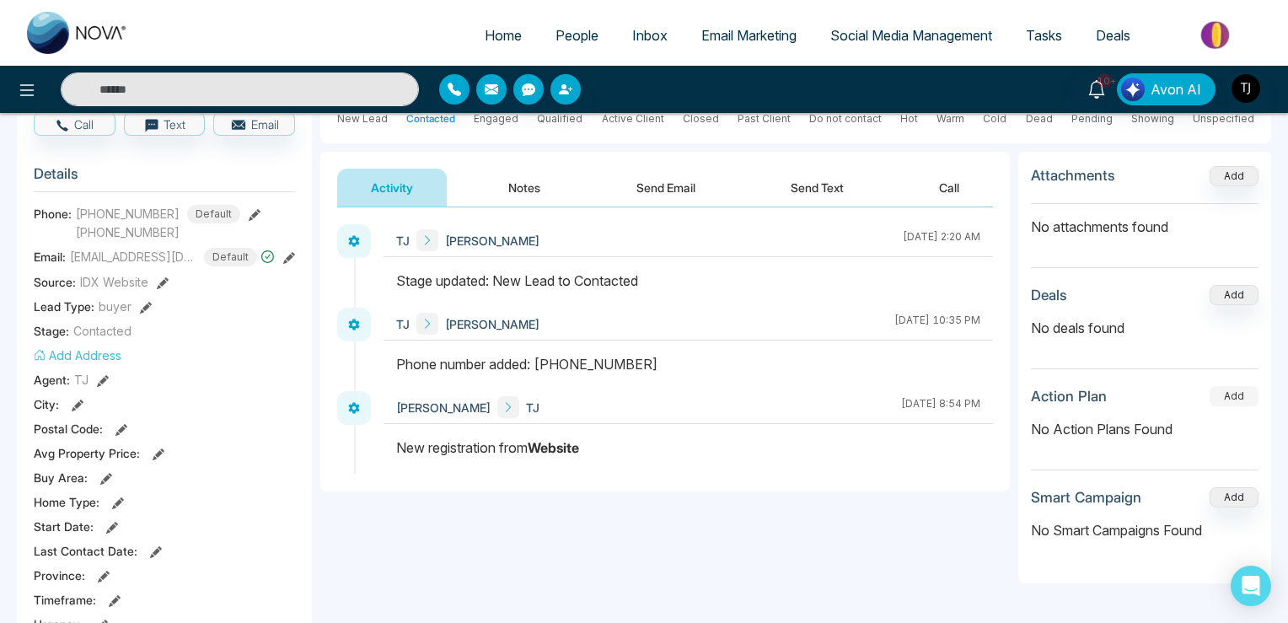
click at [1225, 394] on button "Add" at bounding box center [1233, 396] width 49 height 20
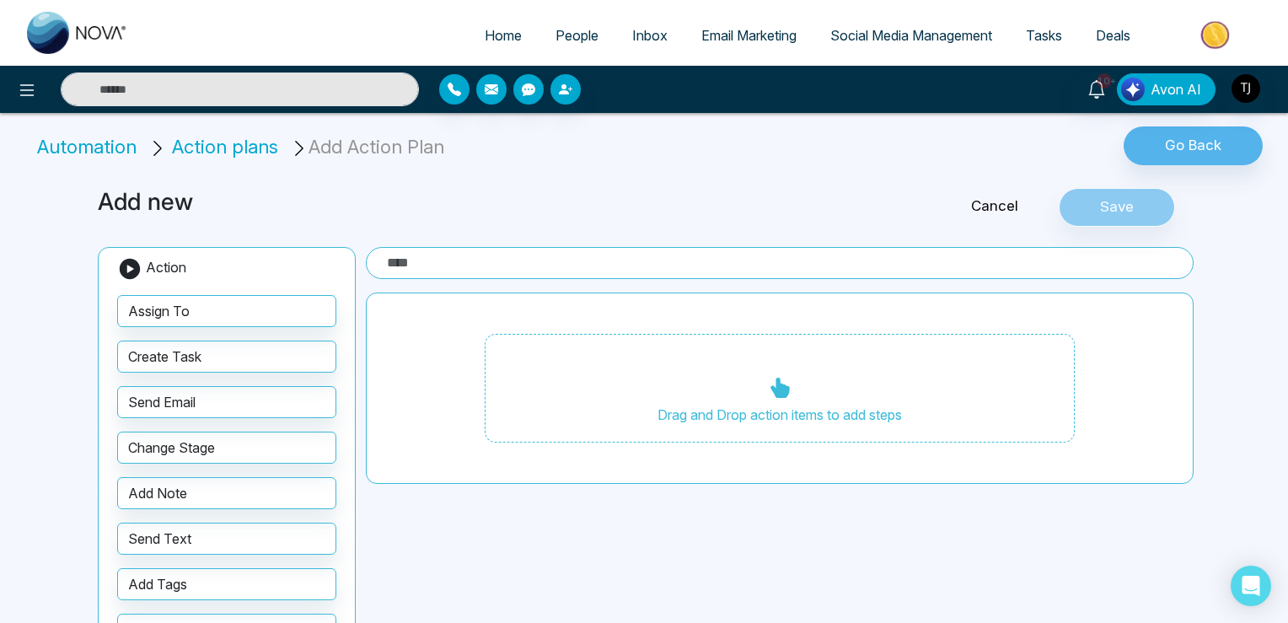
click at [201, 150] on span "Action plans" at bounding box center [225, 147] width 106 height 22
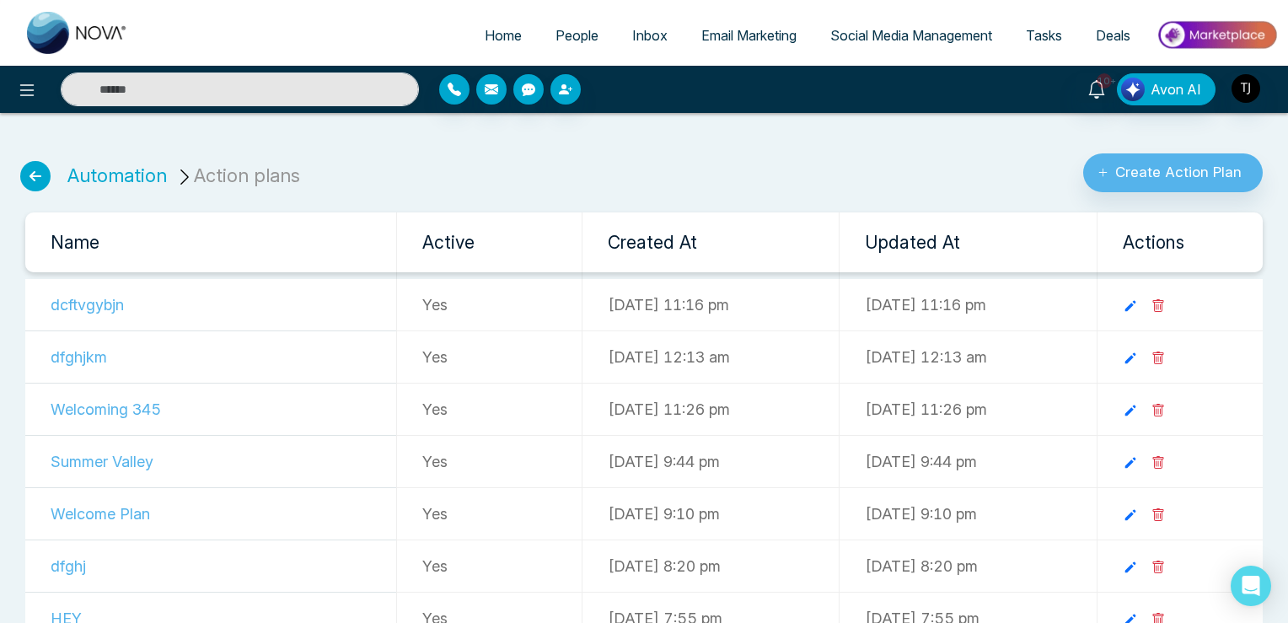
click at [568, 49] on link "People" at bounding box center [576, 35] width 77 height 32
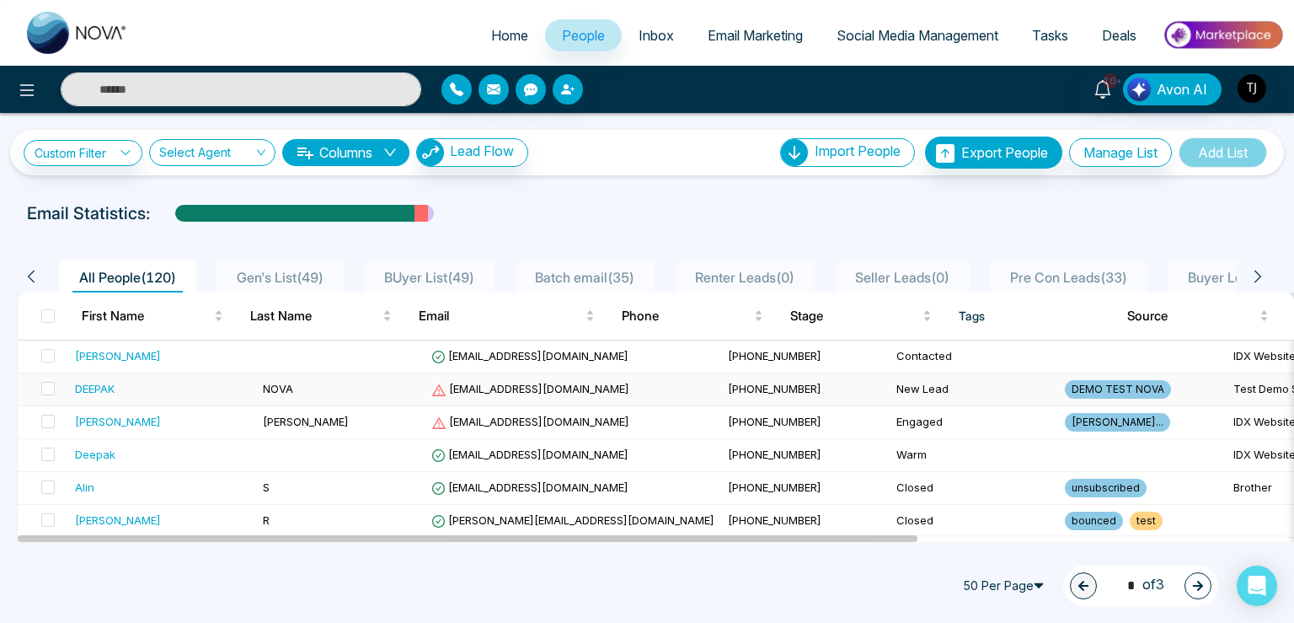
click at [495, 383] on span "[EMAIL_ADDRESS][DOMAIN_NAME]" at bounding box center [530, 388] width 198 height 13
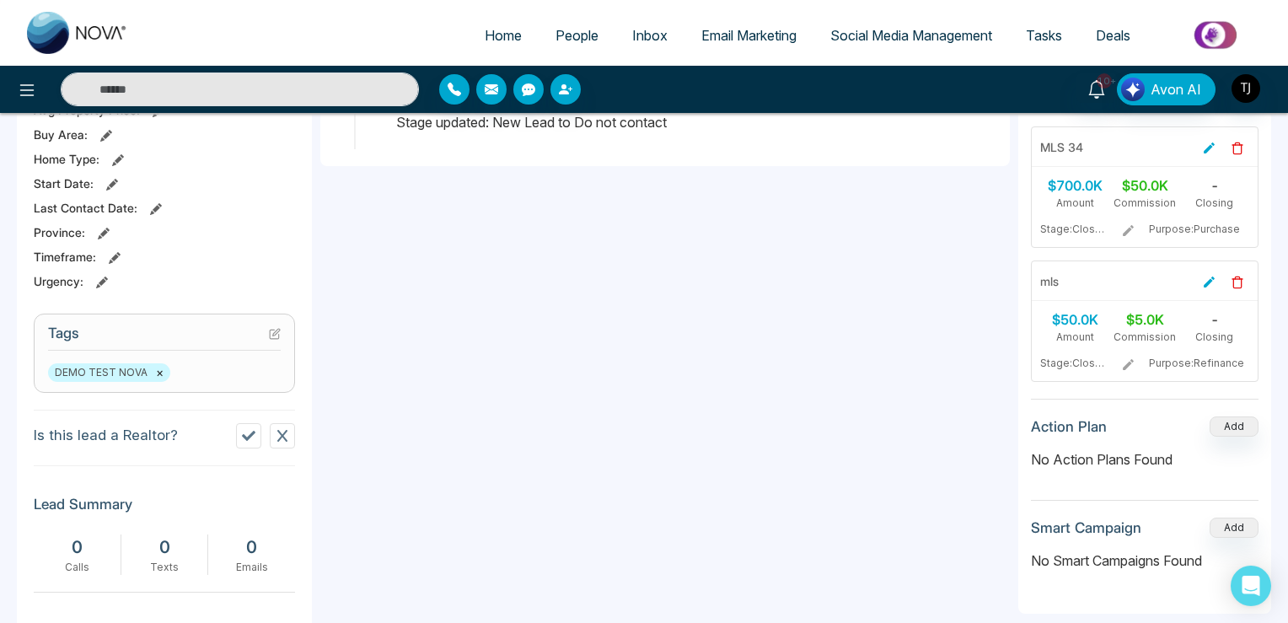
scroll to position [533, 0]
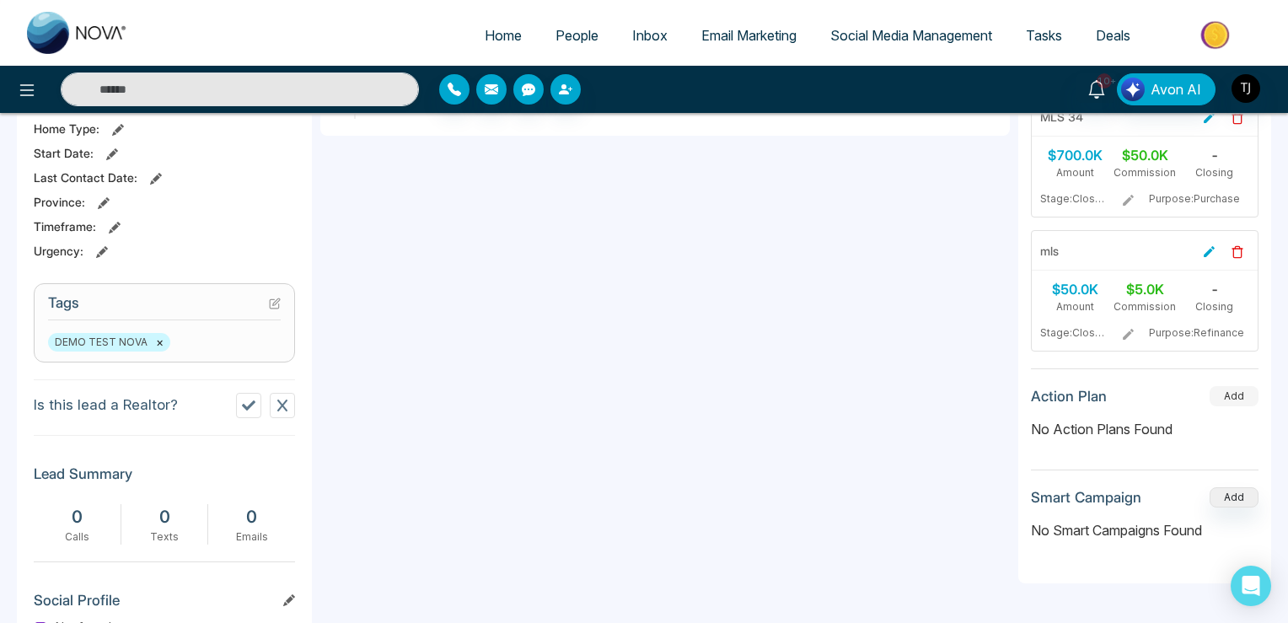
click at [1234, 388] on button "Add" at bounding box center [1233, 396] width 49 height 20
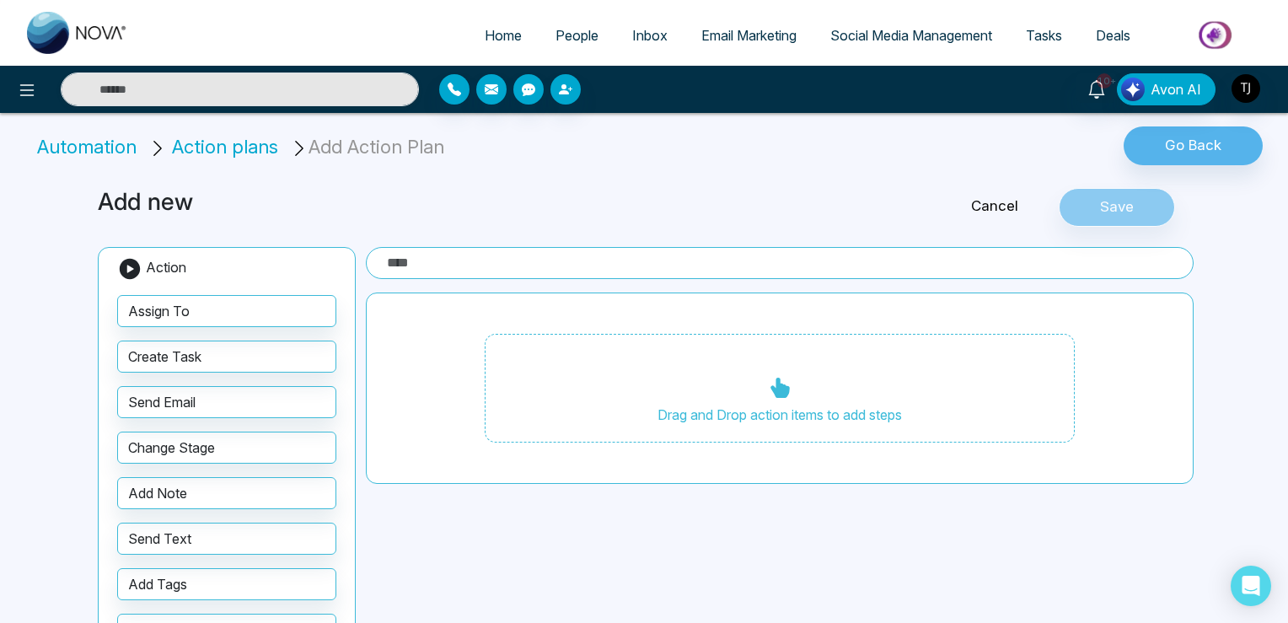
click at [234, 145] on span "Action plans" at bounding box center [225, 147] width 106 height 22
